Goal: Task Accomplishment & Management: Use online tool/utility

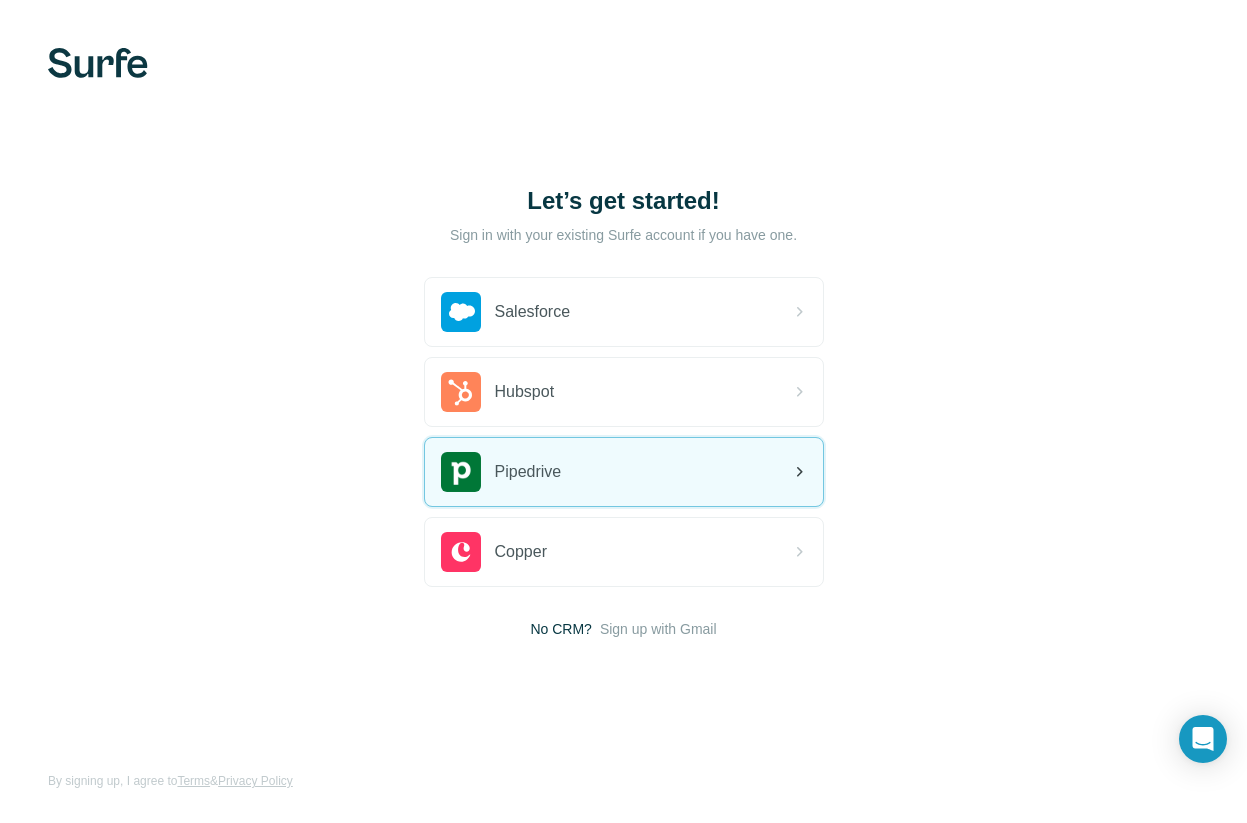
click at [619, 490] on div "Pipedrive" at bounding box center [624, 472] width 398 height 68
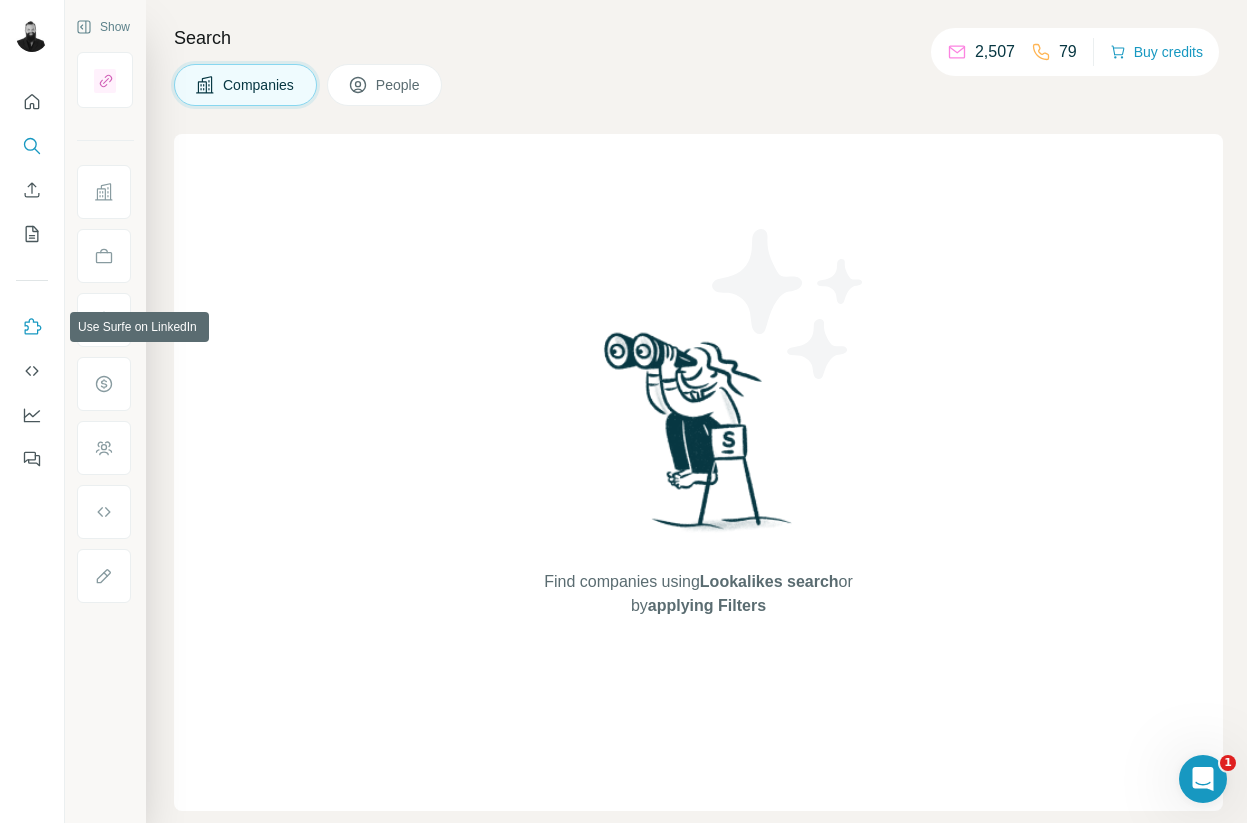
click at [40, 328] on icon "Use Surfe on LinkedIn" at bounding box center [32, 327] width 20 height 20
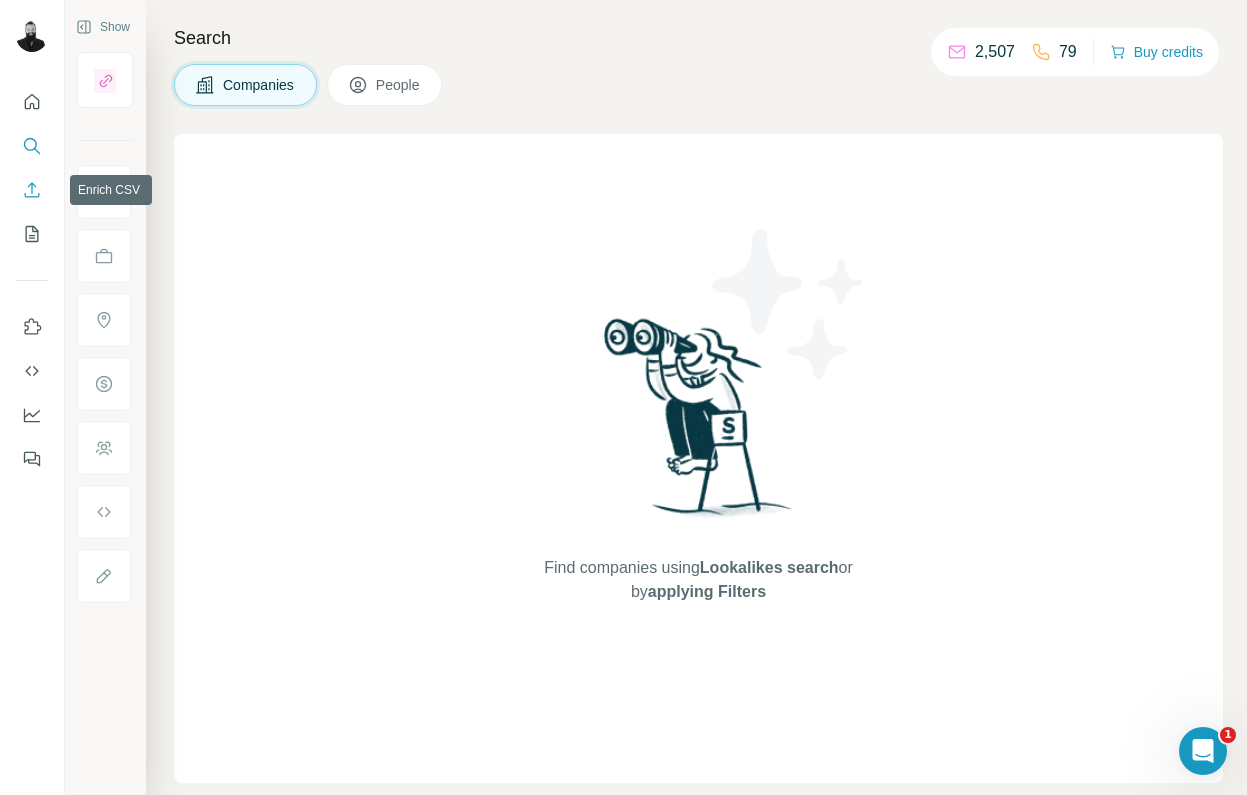
click at [33, 182] on icon "Enrich CSV" at bounding box center [32, 190] width 20 height 20
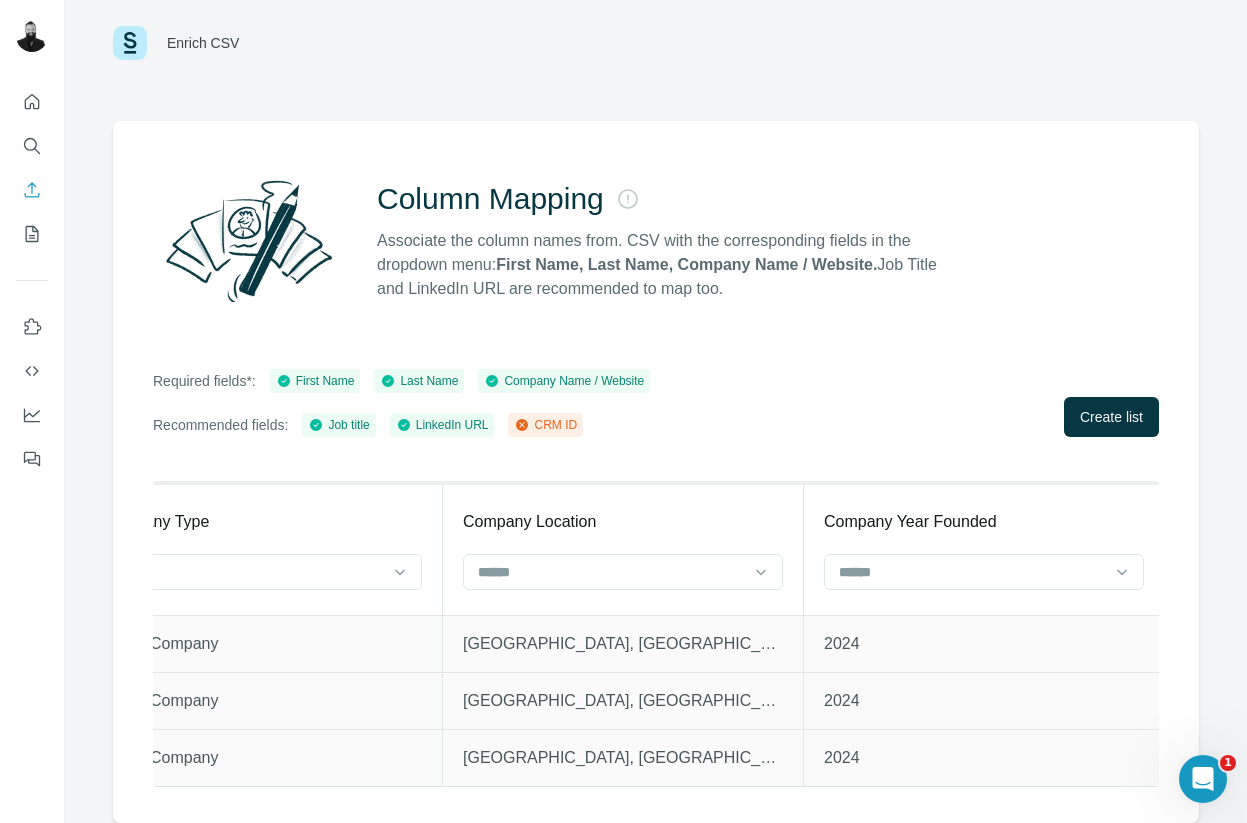
scroll to position [0, 7412]
